Goal: Use online tool/utility: Utilize a website feature to perform a specific function

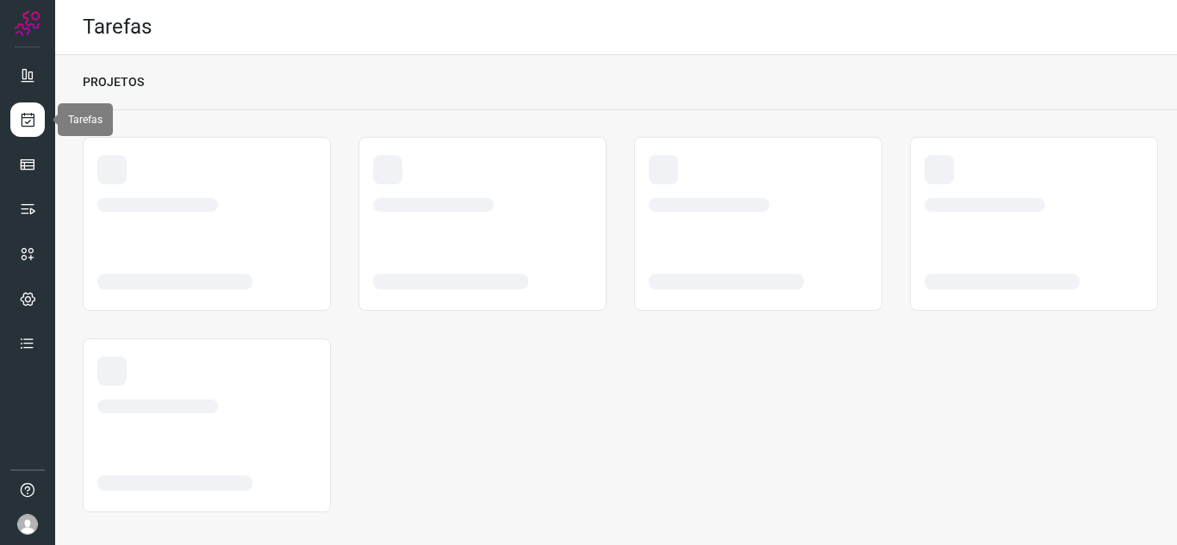
scroll to position [10, 0]
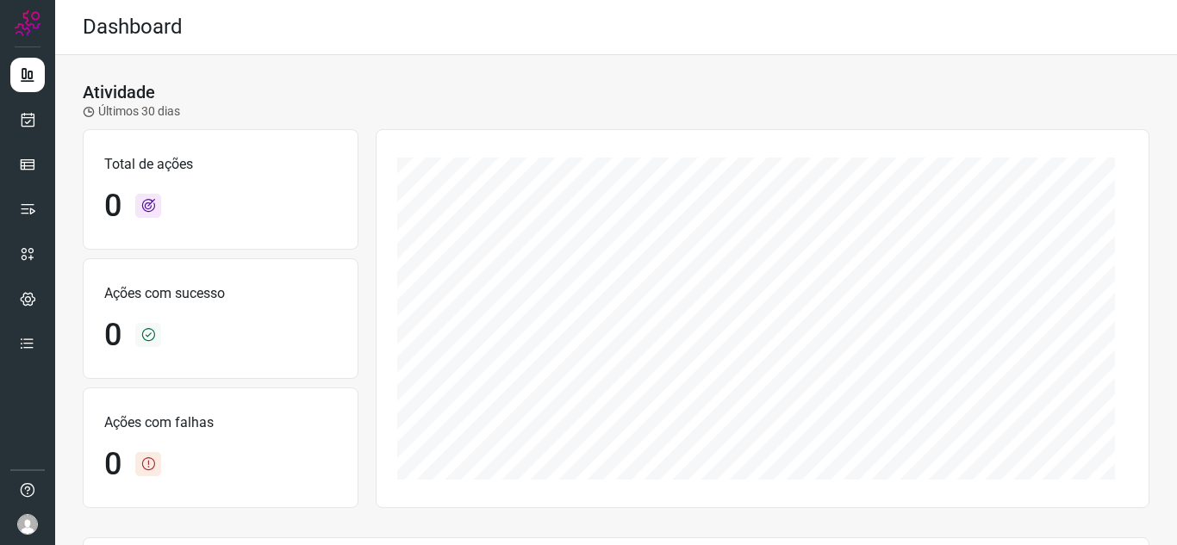
drag, startPoint x: 158, startPoint y: 72, endPoint x: 94, endPoint y: 92, distance: 67.0
click at [158, 72] on div "Atividade Últimos 30 dias Total de ações 0 Ações com sucesso 0 Ações com falhas…" at bounding box center [616, 483] width 1122 height 856
click at [15, 118] on link at bounding box center [27, 120] width 34 height 34
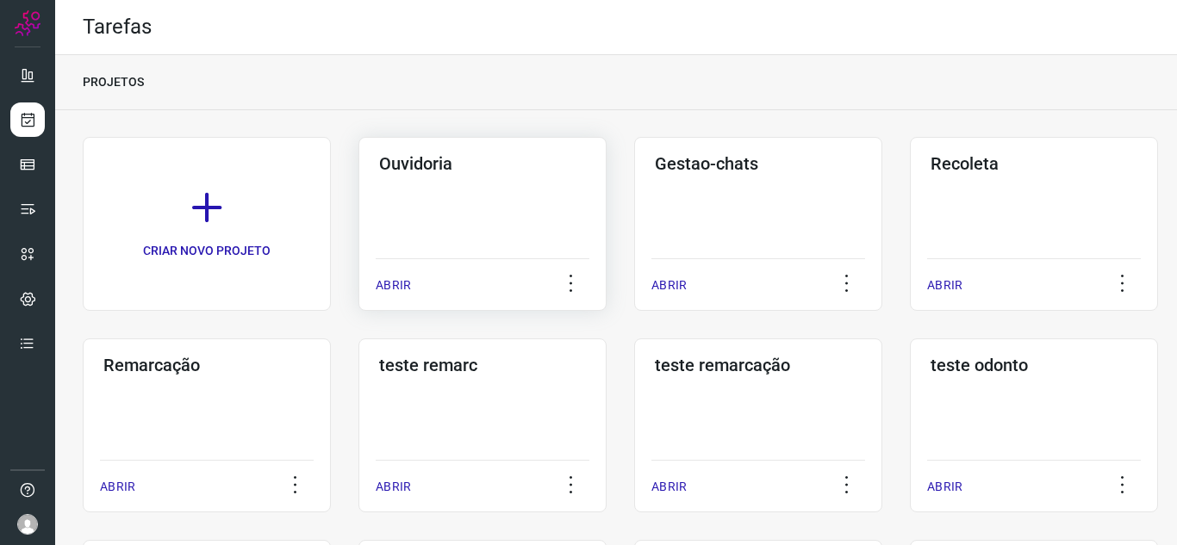
click at [400, 284] on p "ABRIR" at bounding box center [393, 286] width 35 height 18
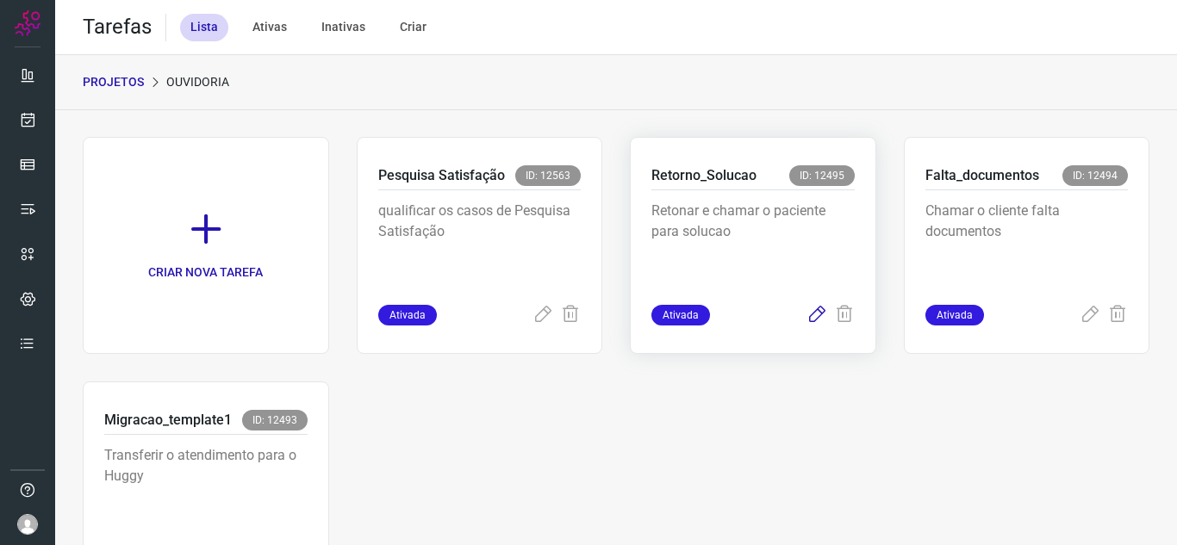
click at [807, 319] on icon at bounding box center [817, 315] width 21 height 21
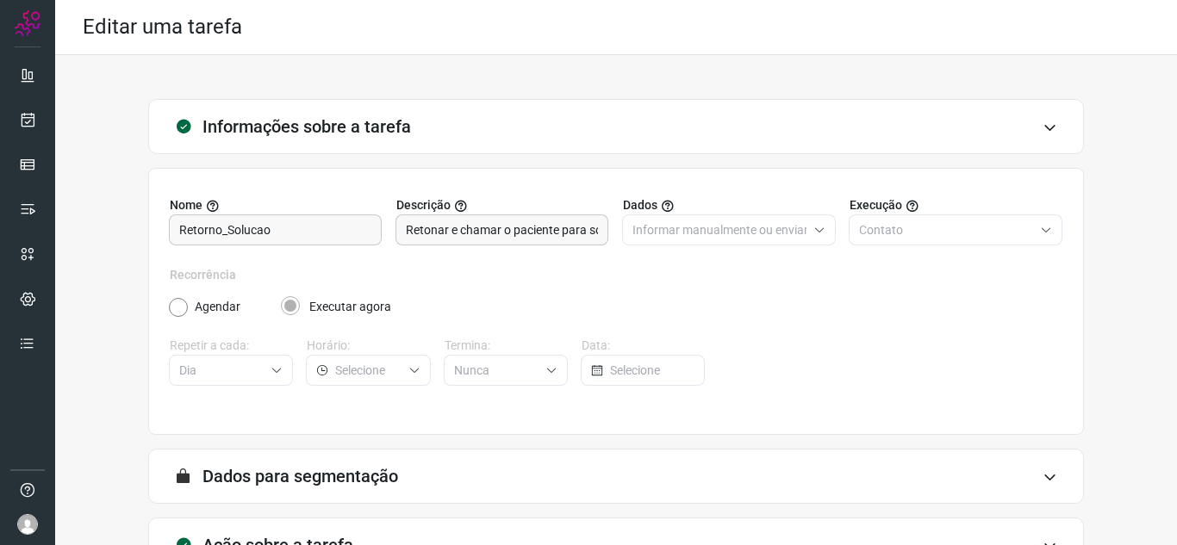
scroll to position [128, 0]
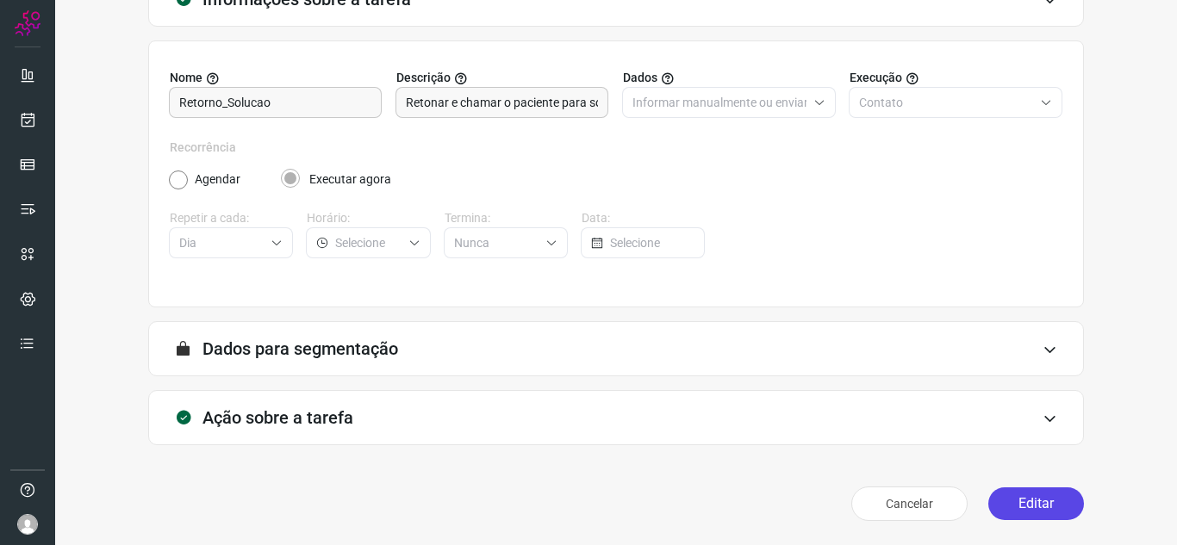
drag, startPoint x: 1029, startPoint y: 502, endPoint x: 957, endPoint y: 401, distance: 124.1
click at [1029, 501] on button "Editar" at bounding box center [1036, 504] width 96 height 33
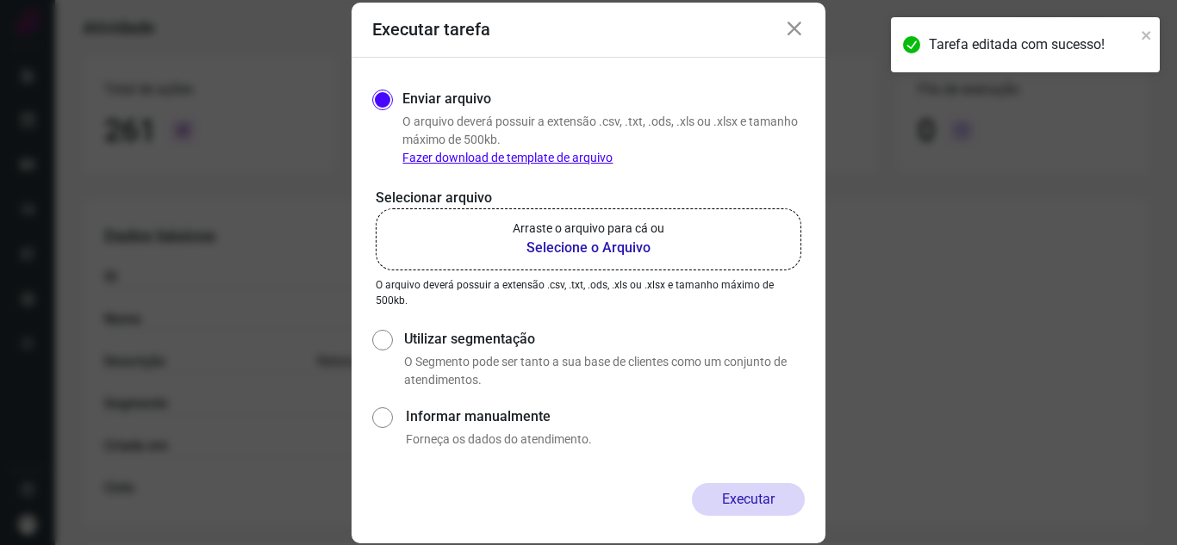
click at [489, 221] on label "Arraste o arquivo para cá ou Selecione o Arquivo" at bounding box center [589, 240] width 426 height 62
click at [0, 0] on input "Arraste o arquivo para cá ou Selecione o Arquivo" at bounding box center [0, 0] width 0 height 0
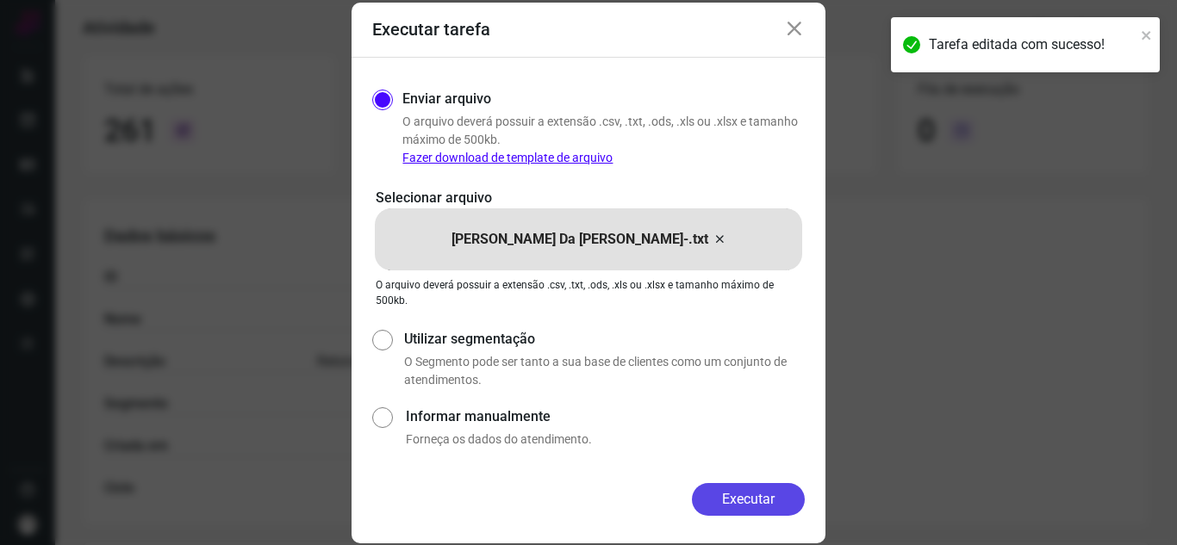
click at [763, 486] on button "Executar" at bounding box center [748, 499] width 113 height 33
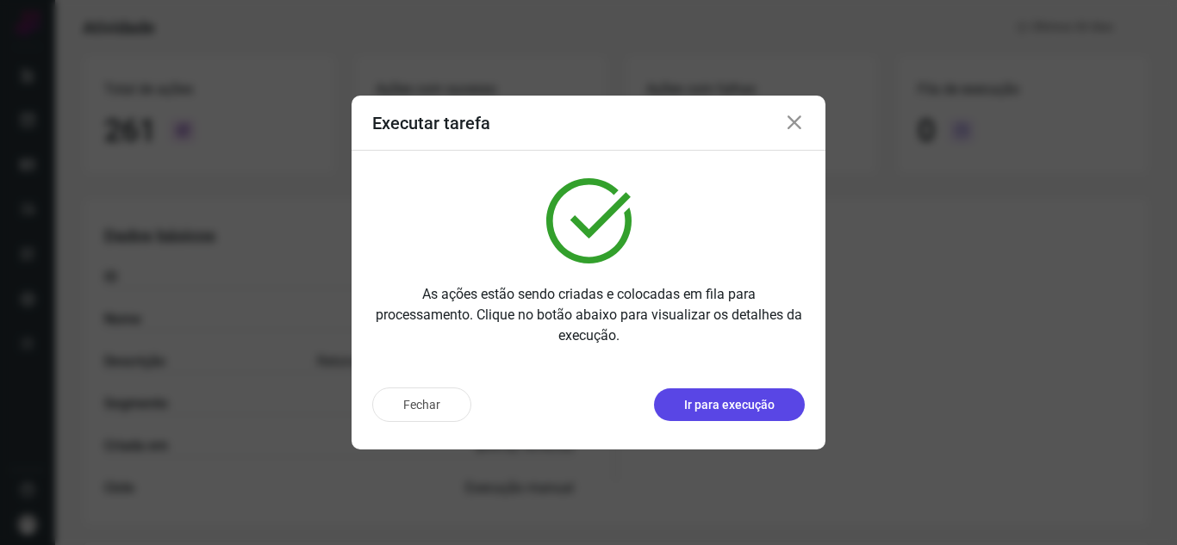
click at [757, 406] on p "Ir para execução" at bounding box center [729, 405] width 90 height 18
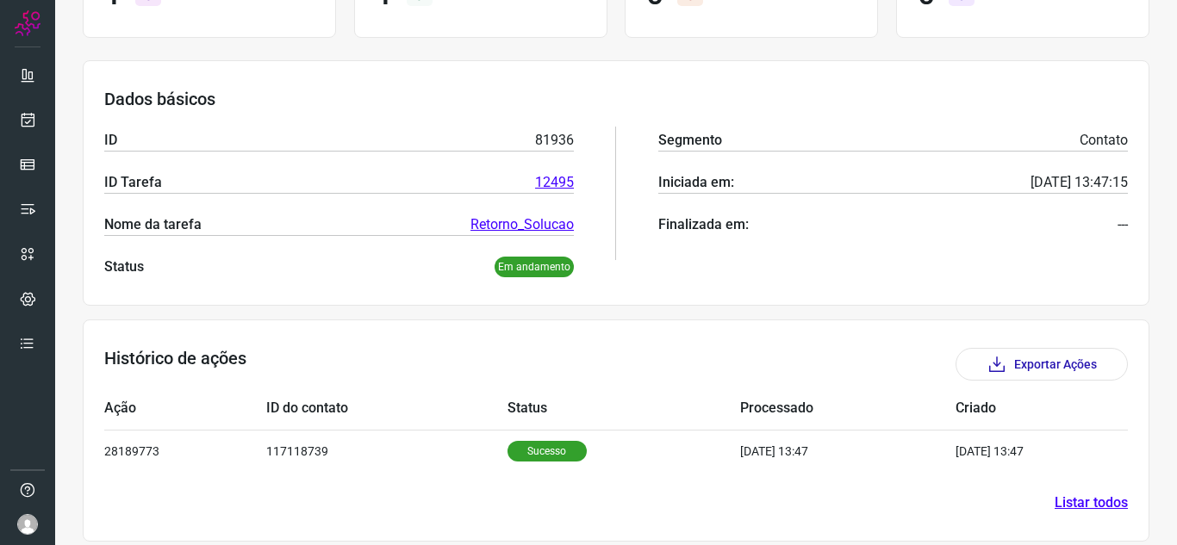
scroll to position [208, 0]
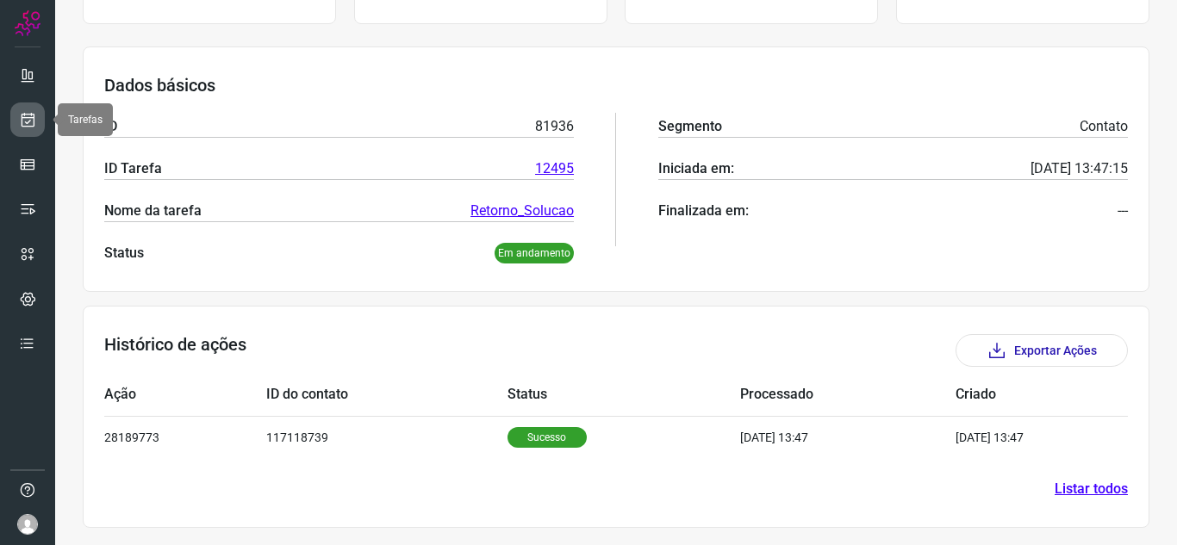
click at [19, 125] on icon at bounding box center [28, 119] width 18 height 17
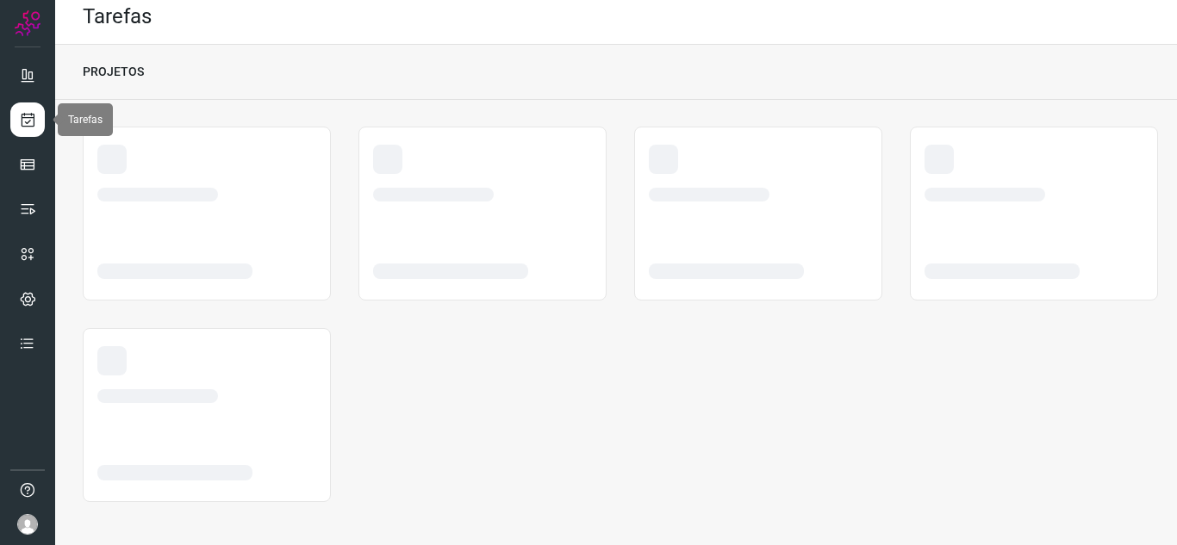
scroll to position [10, 0]
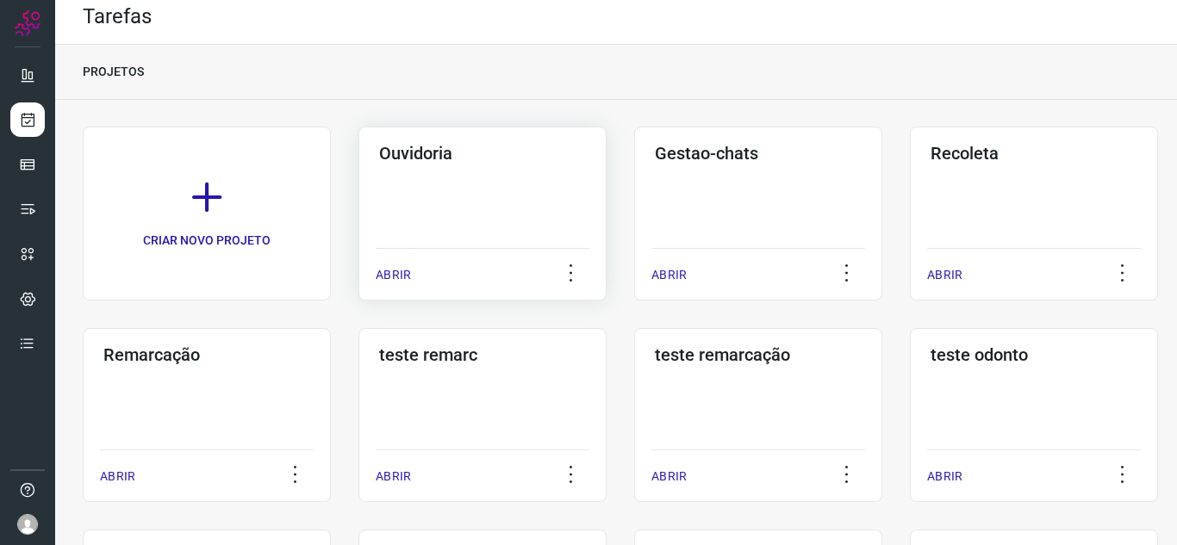
click at [385, 267] on p "ABRIR" at bounding box center [393, 275] width 35 height 18
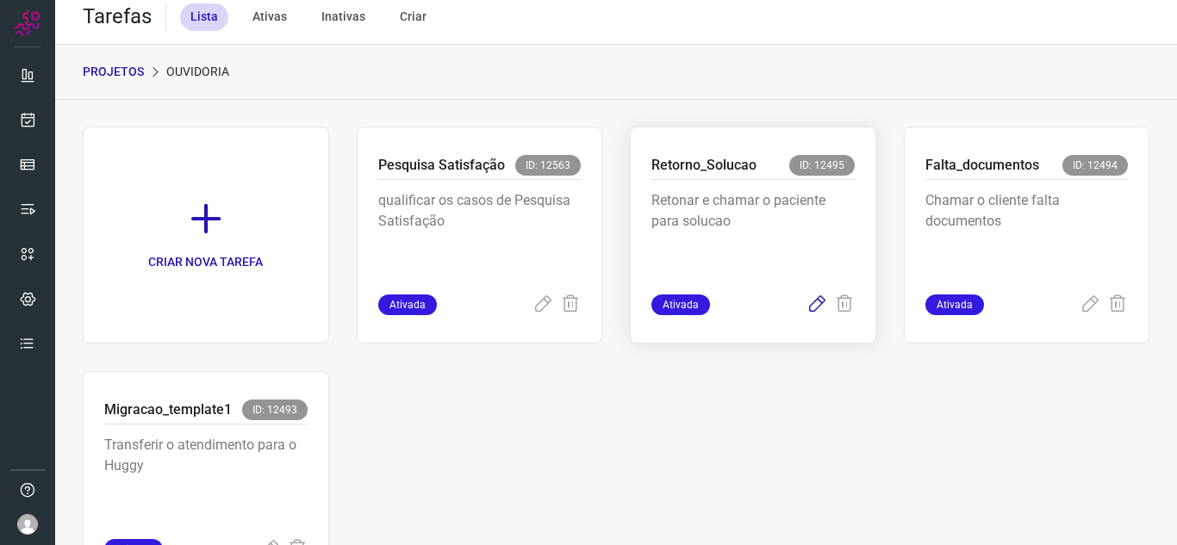
click at [807, 302] on icon at bounding box center [817, 305] width 21 height 21
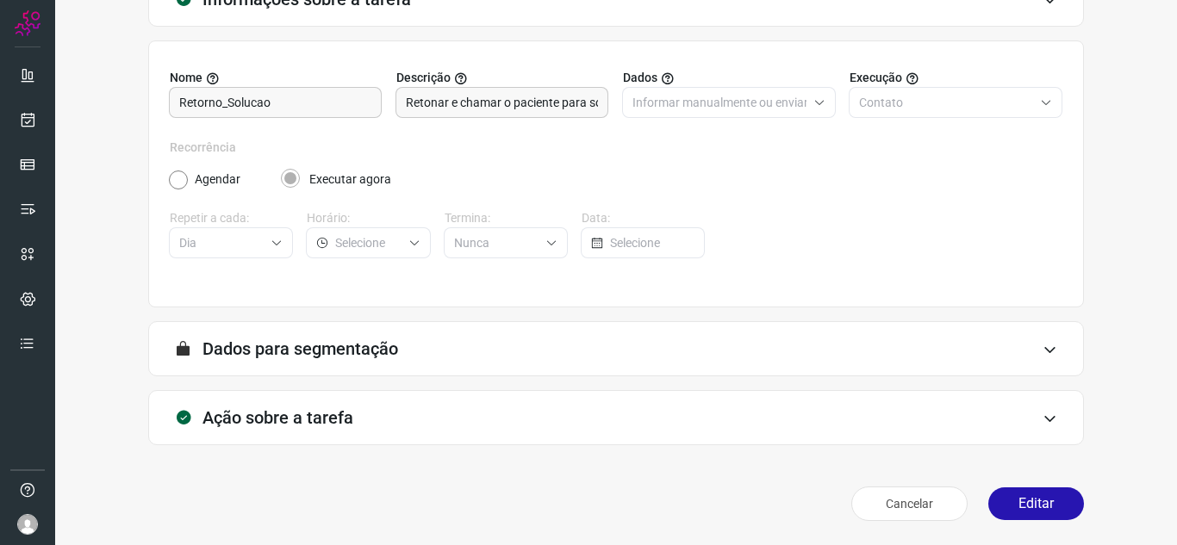
scroll to position [128, 0]
click at [1027, 495] on button "Editar" at bounding box center [1036, 504] width 96 height 33
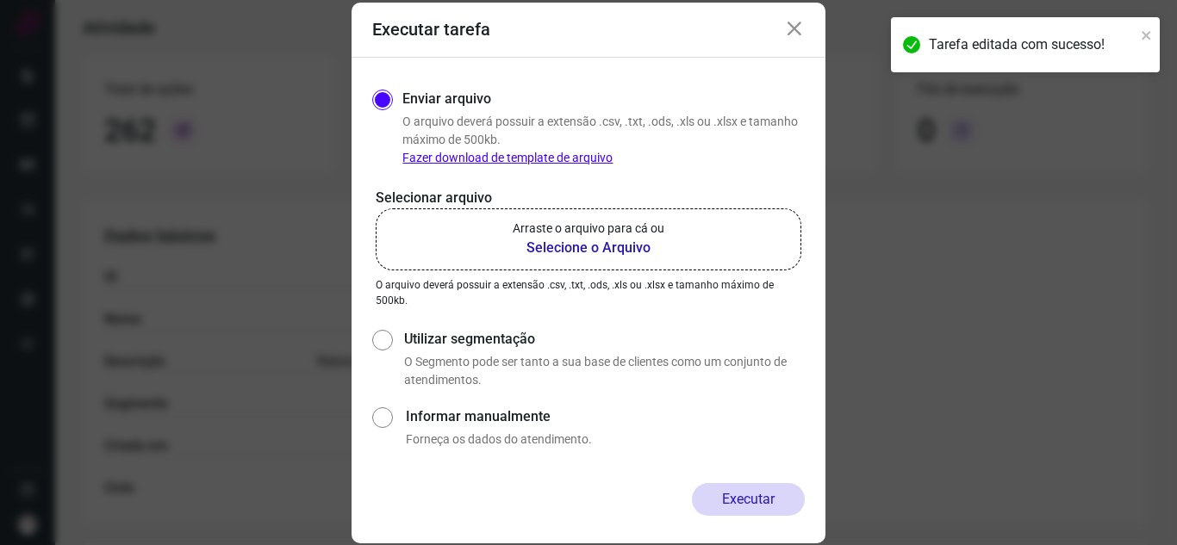
click at [716, 228] on label "Arraste o arquivo para cá ou Selecione o Arquivo" at bounding box center [589, 240] width 426 height 62
click at [0, 0] on input "Arraste o arquivo para cá ou Selecione o Arquivo" at bounding box center [0, 0] width 0 height 0
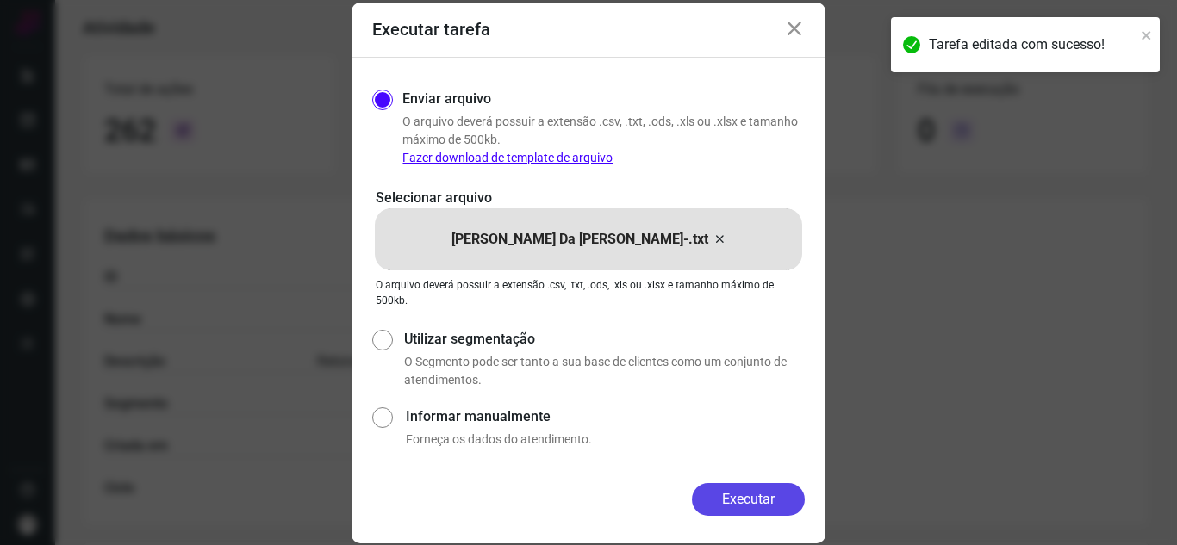
drag, startPoint x: 732, startPoint y: 488, endPoint x: 722, endPoint y: 477, distance: 14.0
click at [729, 488] on button "Executar" at bounding box center [748, 499] width 113 height 33
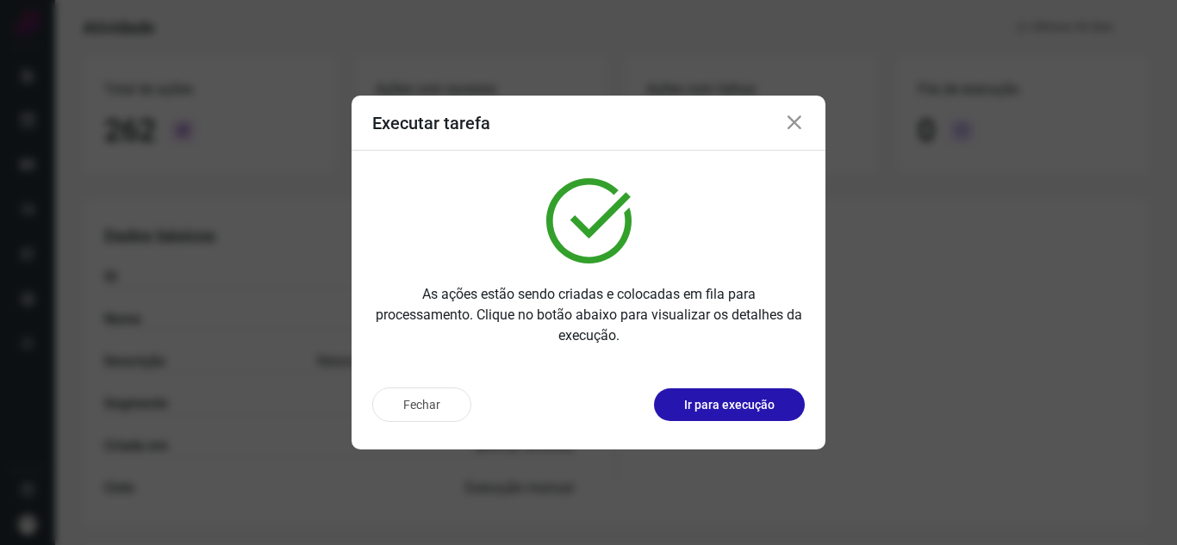
click at [773, 416] on button "Ir para execução" at bounding box center [729, 405] width 151 height 33
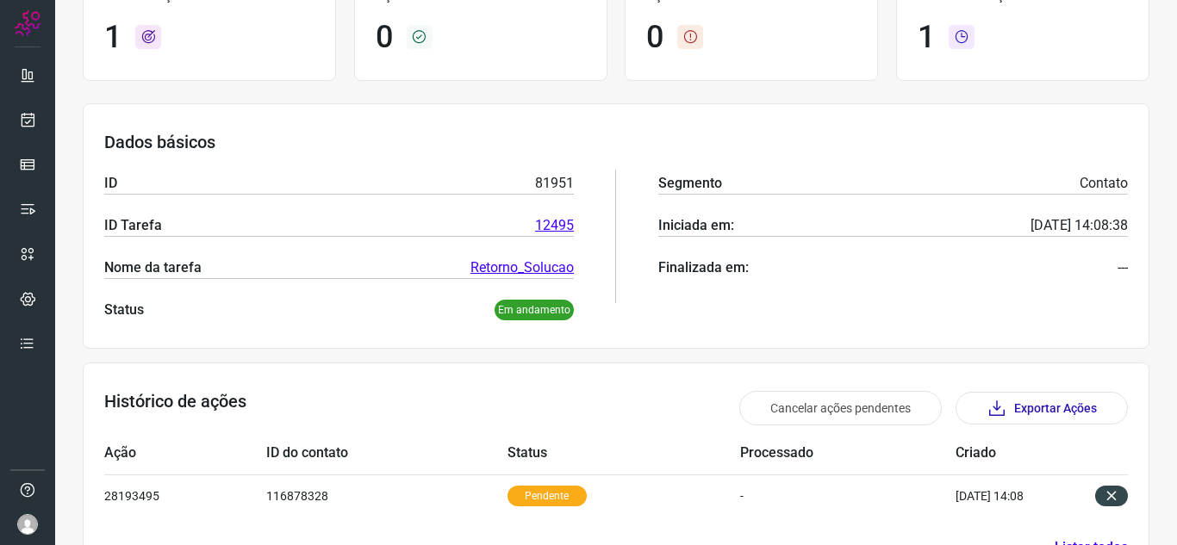
scroll to position [37, 0]
